Goal: Task Accomplishment & Management: Manage account settings

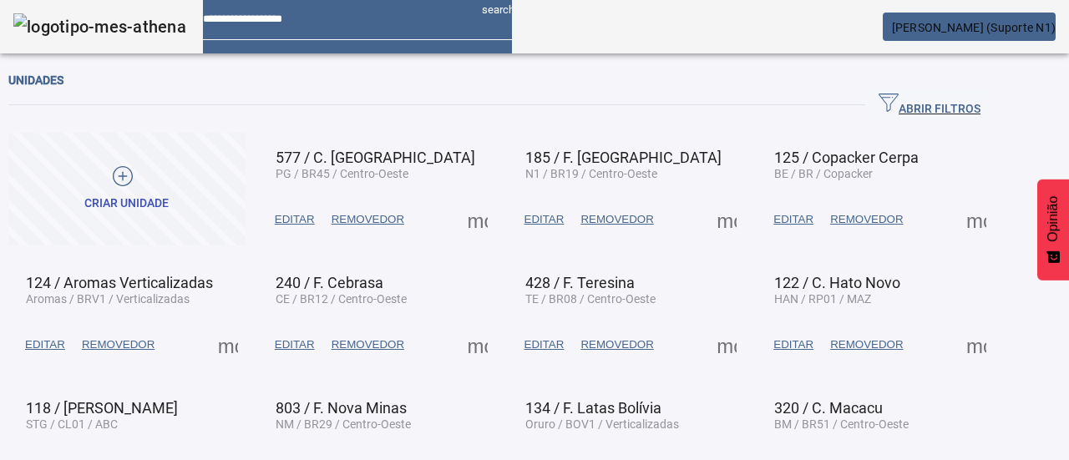
click at [899, 103] on icon "button" at bounding box center [889, 103] width 20 height 20
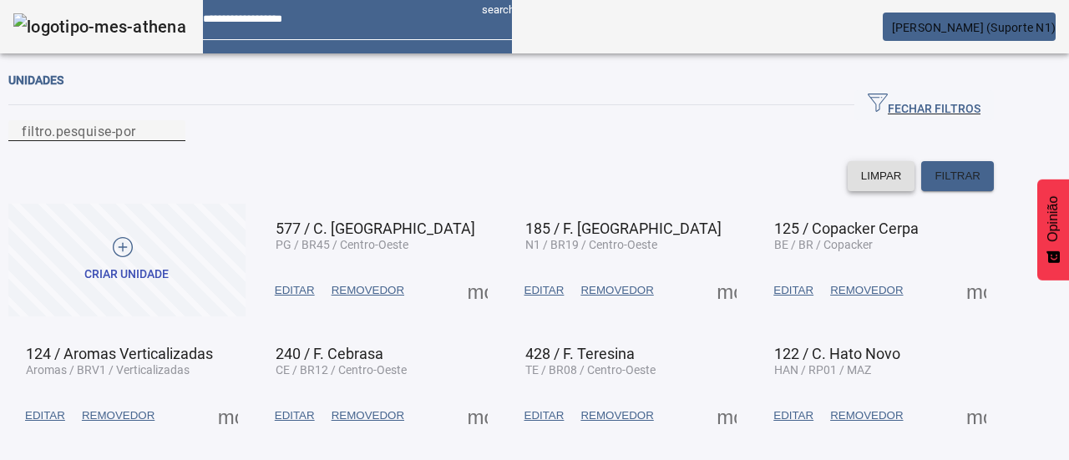
drag, startPoint x: 912, startPoint y: 190, endPoint x: 657, endPoint y: 149, distance: 258.1
click at [907, 190] on span at bounding box center [882, 176] width 68 height 40
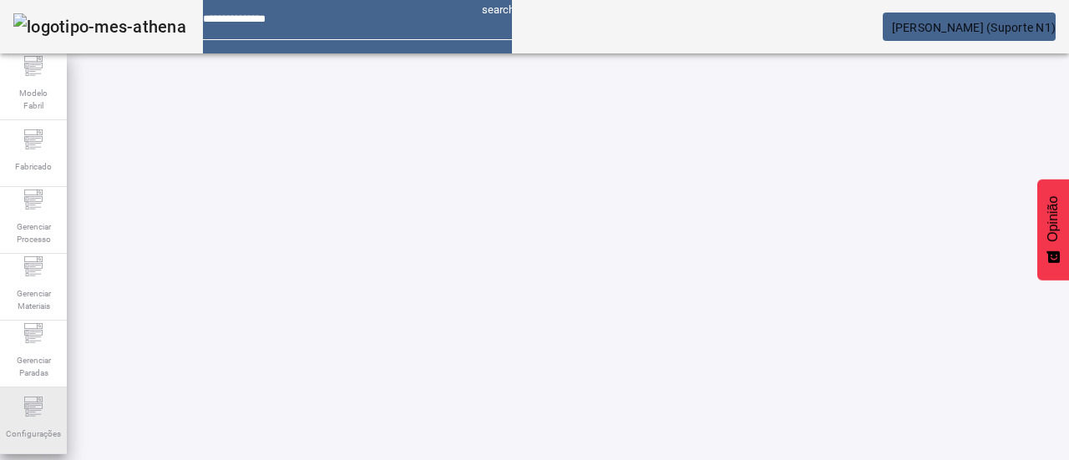
click at [27, 403] on icon at bounding box center [33, 407] width 20 height 20
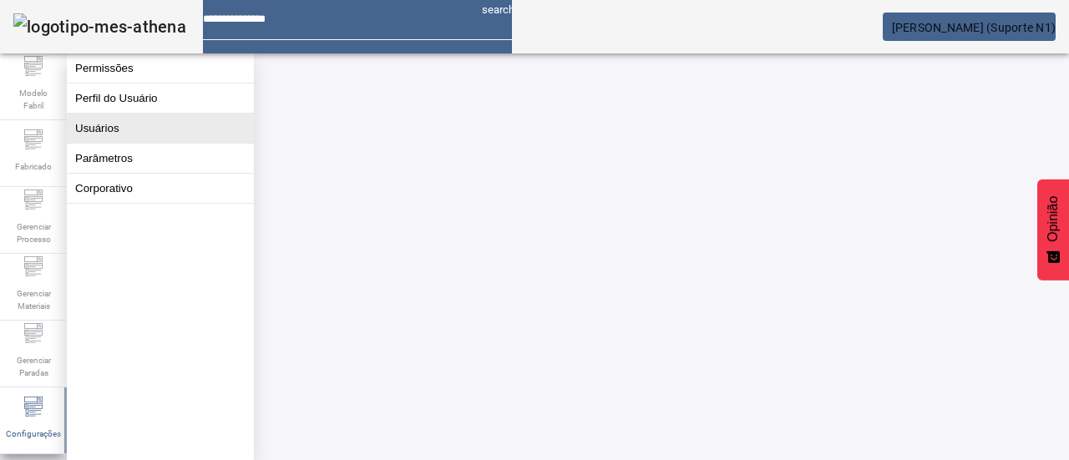
click at [190, 134] on button "Usuários" at bounding box center [160, 128] width 187 height 29
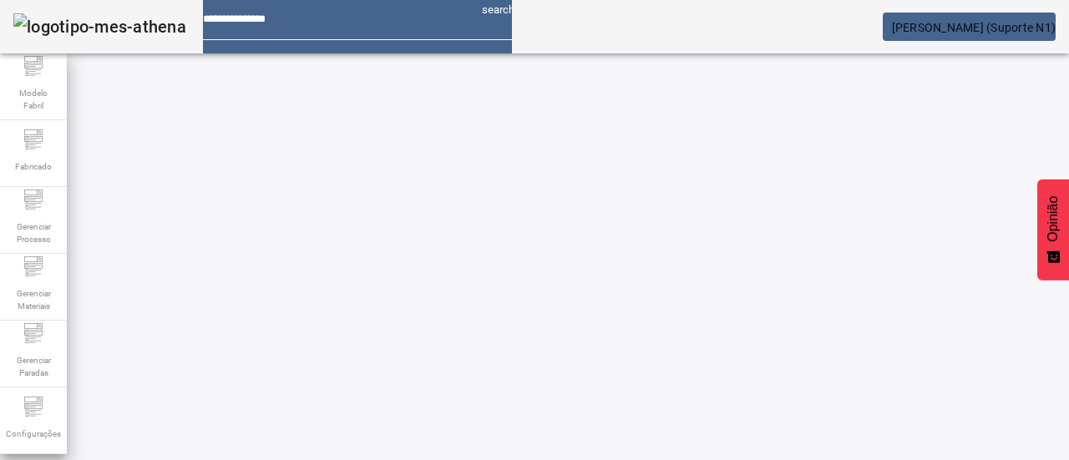
drag, startPoint x: 923, startPoint y: 99, endPoint x: 857, endPoint y: 143, distance: 79.0
paste input "**********"
drag, startPoint x: 758, startPoint y: 213, endPoint x: 630, endPoint y: 210, distance: 128.7
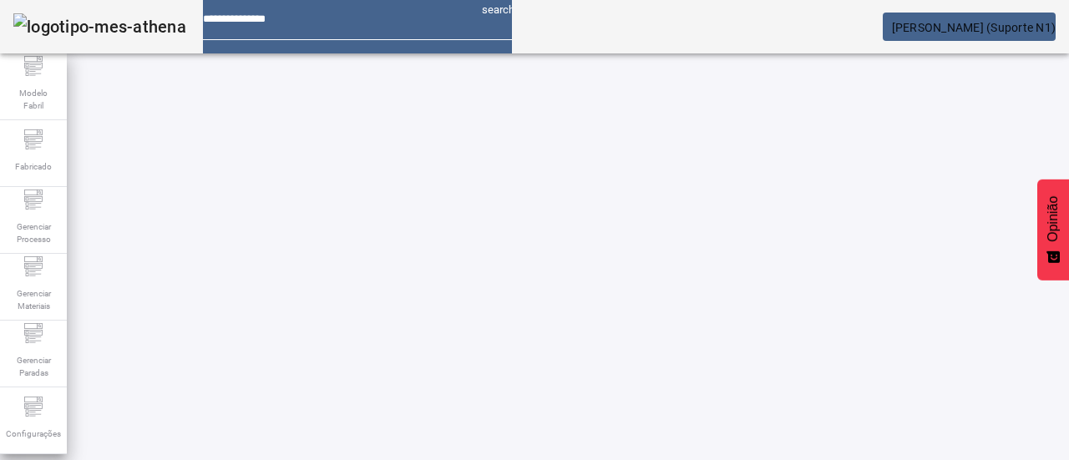
type input "********"
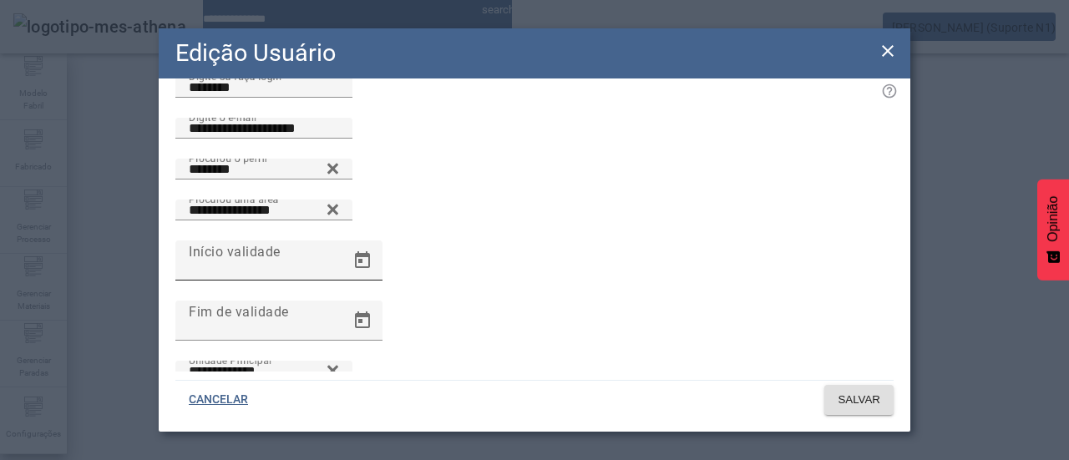
scroll to position [84, 0]
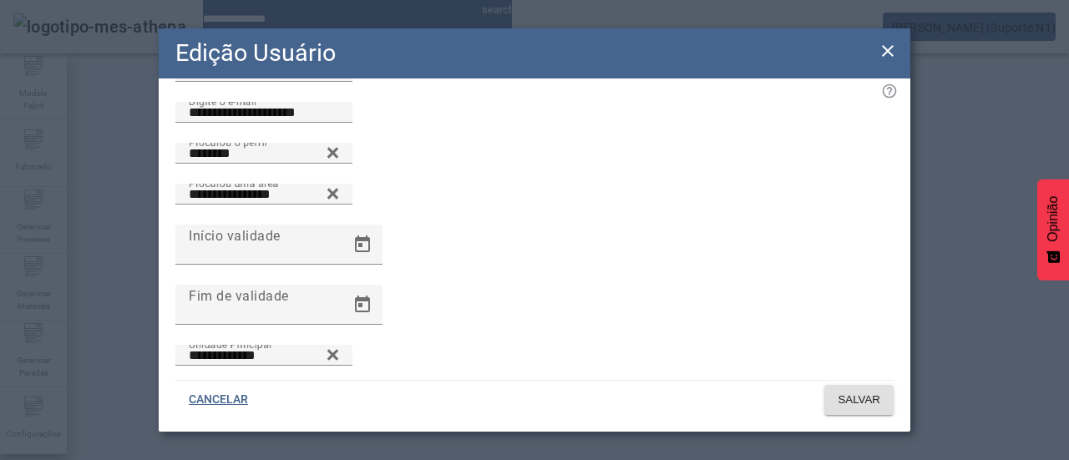
click at [884, 55] on icon at bounding box center [888, 51] width 12 height 12
